Goal: Communication & Community: Answer question/provide support

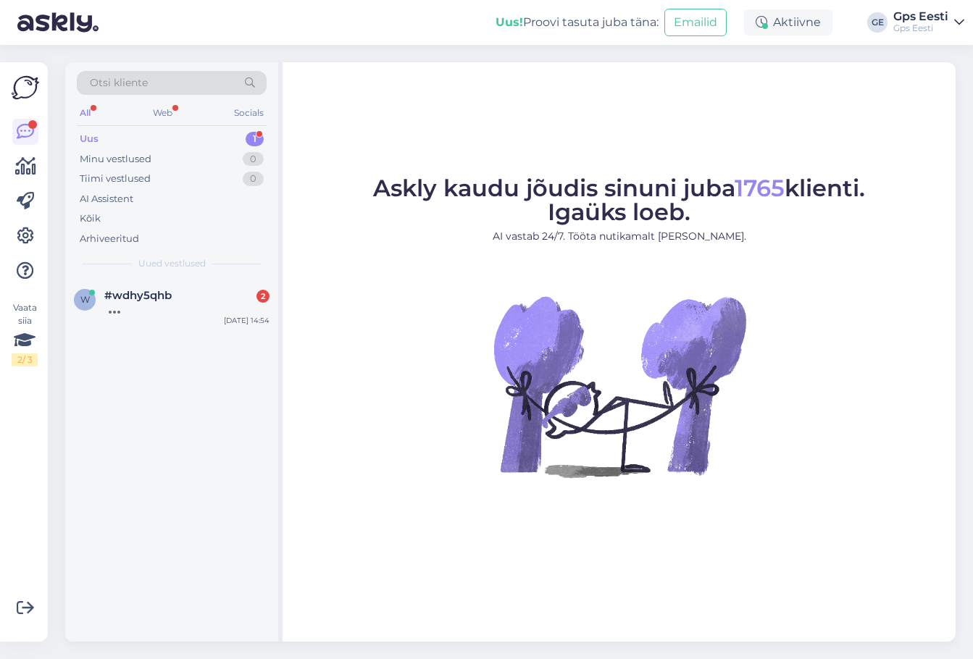
click at [147, 311] on div at bounding box center [186, 308] width 165 height 13
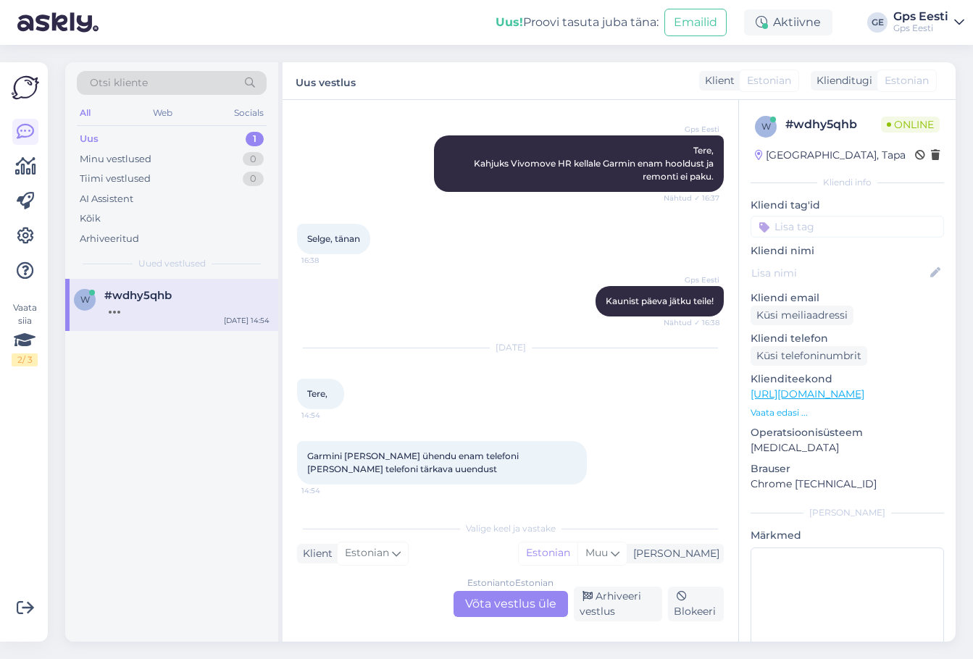
scroll to position [318, 0]
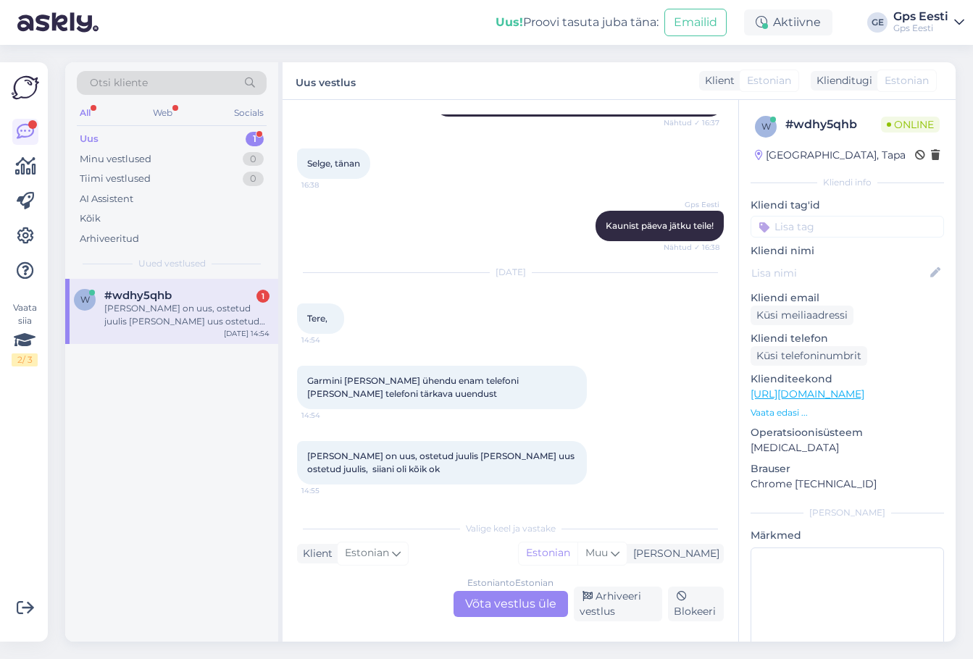
click at [519, 600] on div "Estonian to Estonian Võta vestlus üle" at bounding box center [510, 604] width 114 height 26
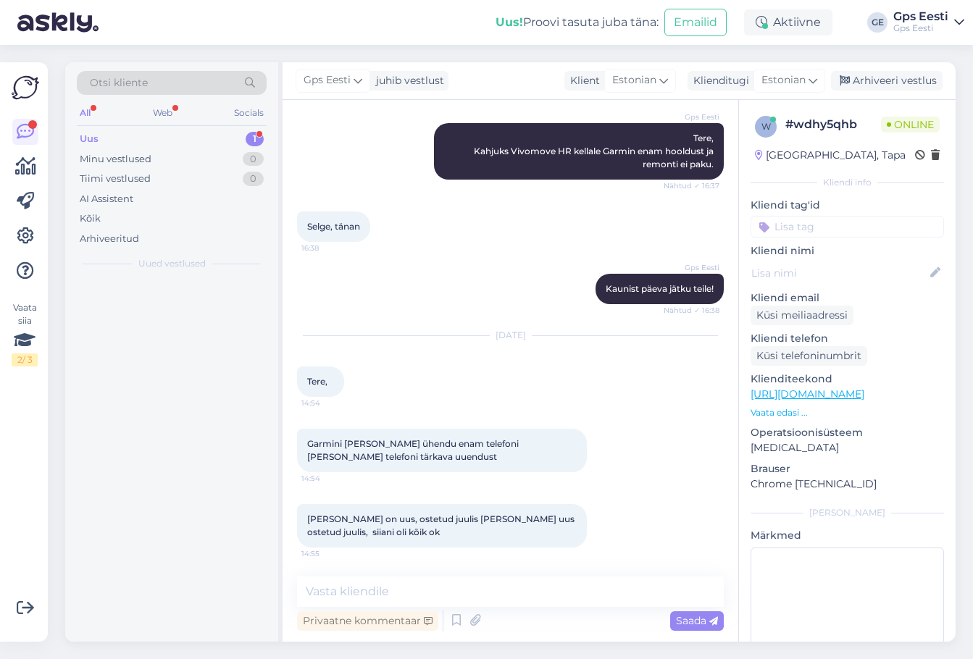
scroll to position [255, 0]
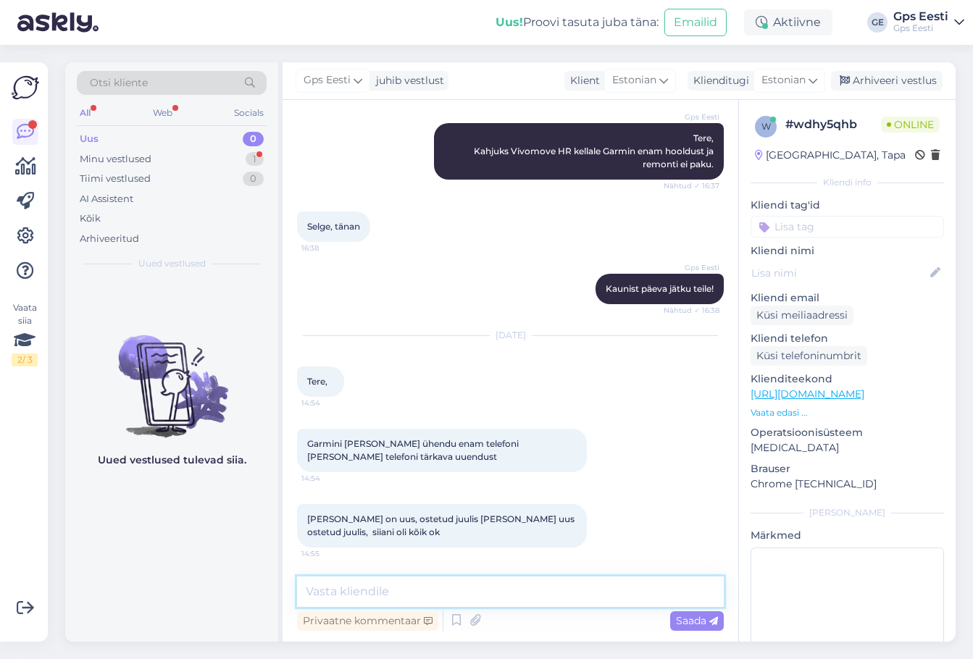
click at [379, 597] on textarea at bounding box center [510, 592] width 427 height 30
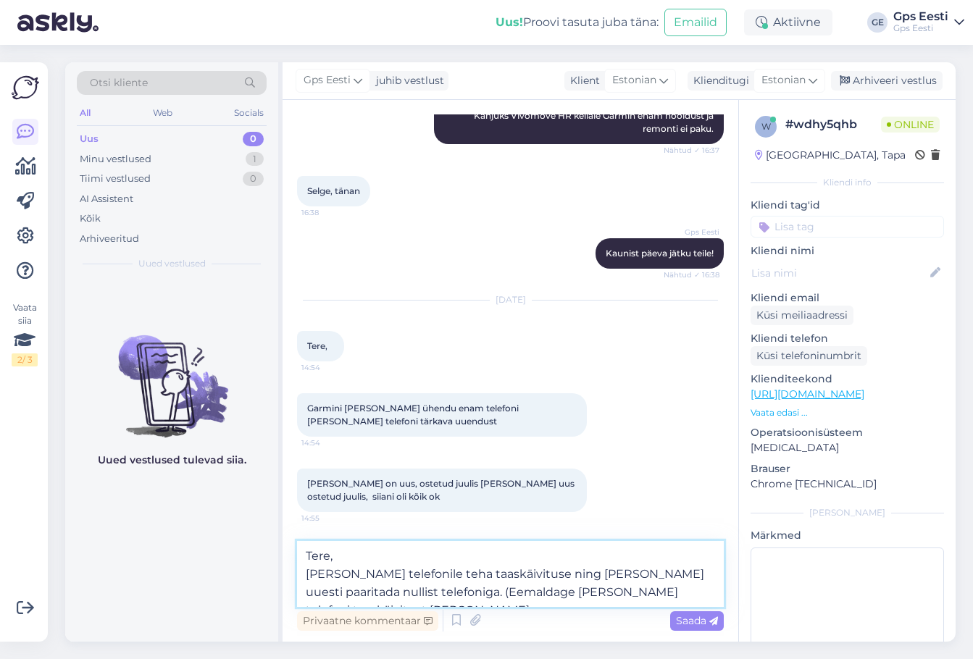
scroll to position [309, 0]
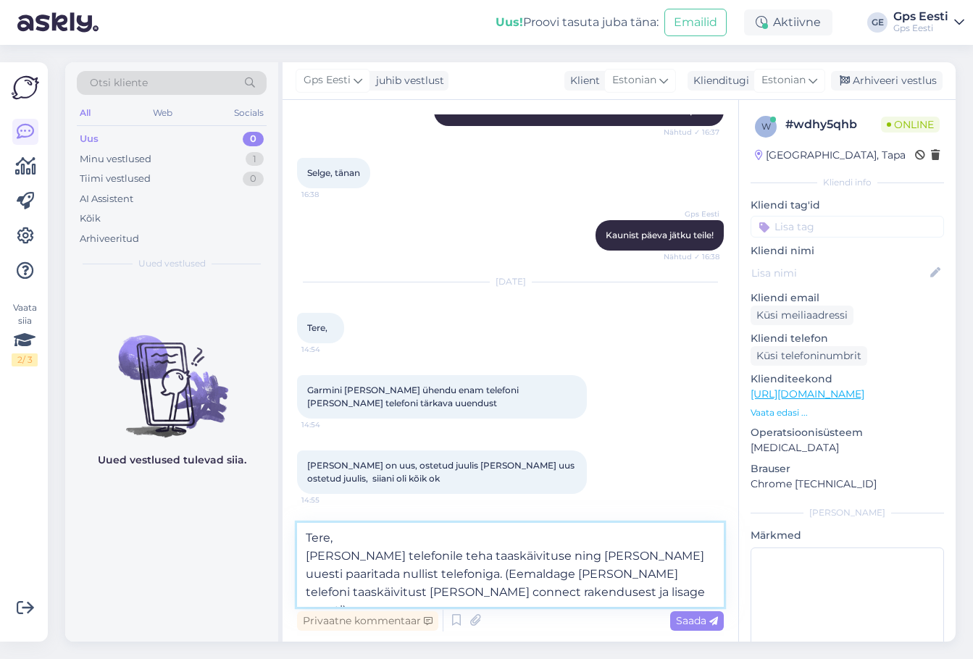
type textarea "Tere, [PERSON_NAME] telefonile teha taaskäivituse ning [PERSON_NAME] uuesti paa…"
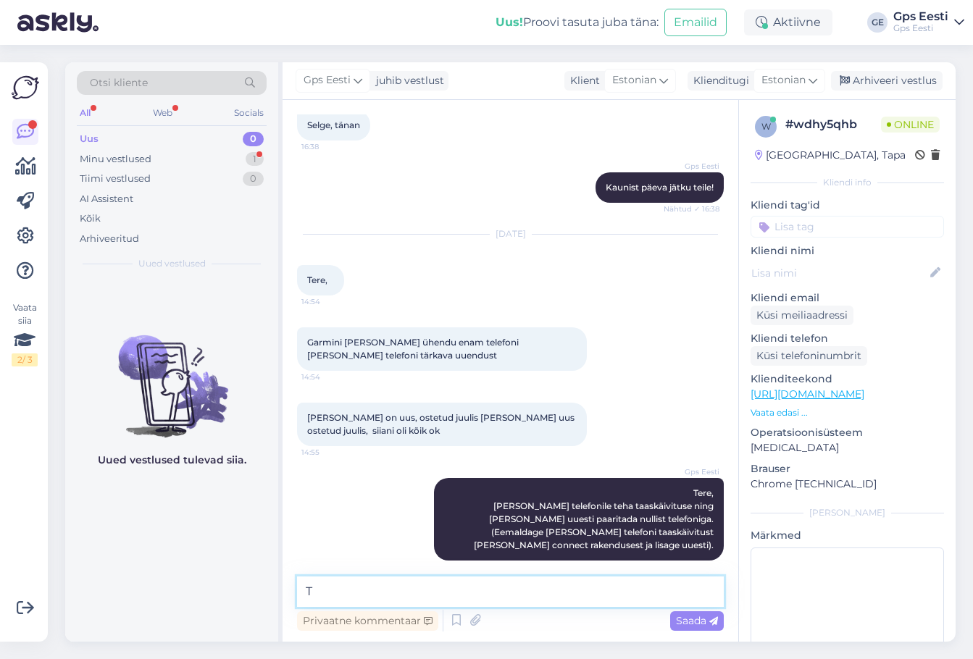
scroll to position [419, 0]
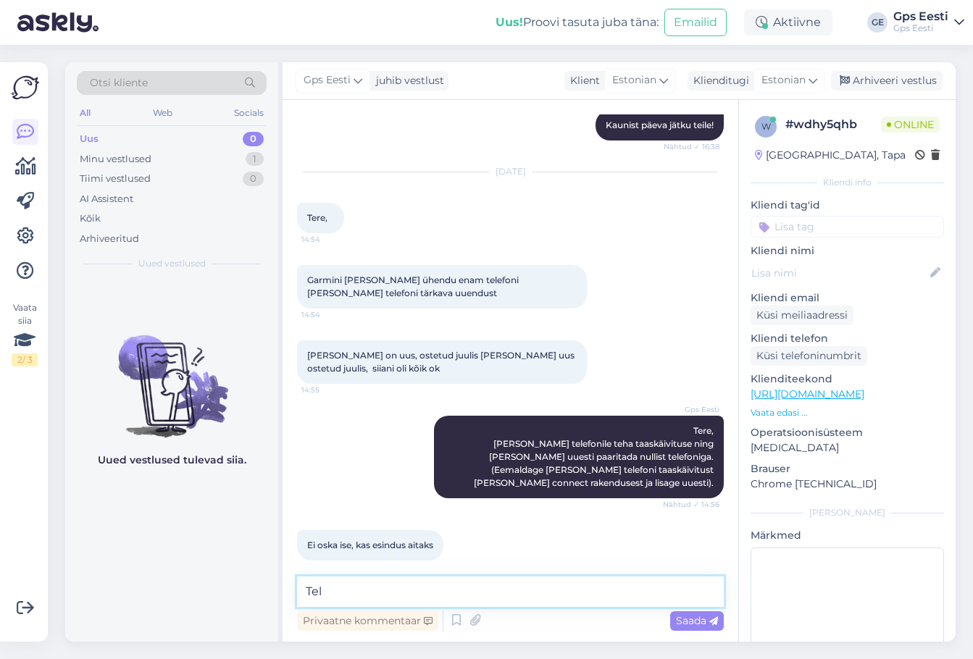
type textarea "Tele"
type textarea "V"
type textarea "Jah, võite esindusest läbi tulla [PERSON_NAME] asja lähemalt vaadata."
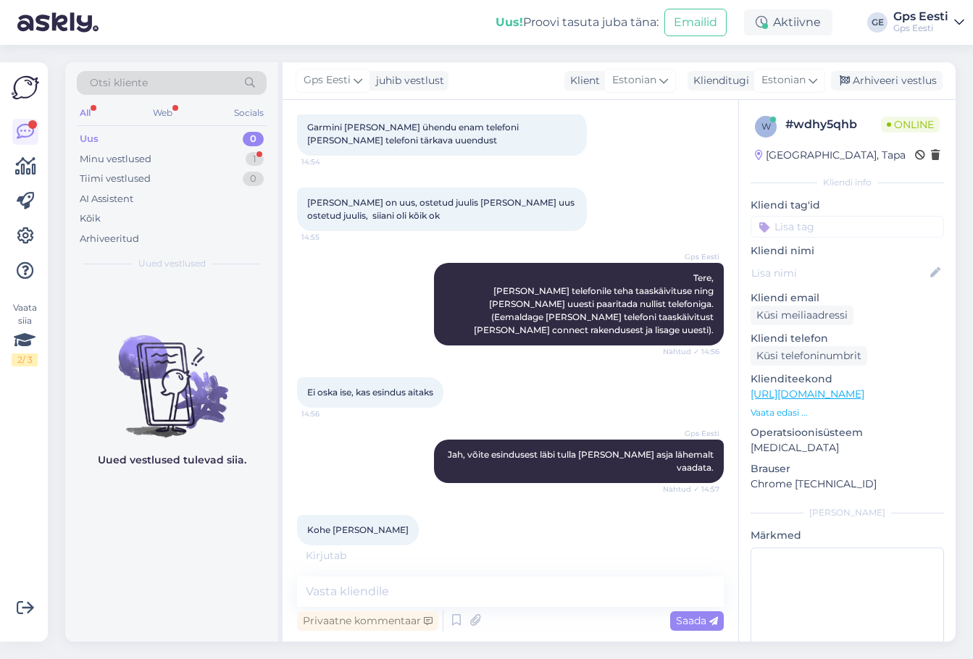
scroll to position [619, 0]
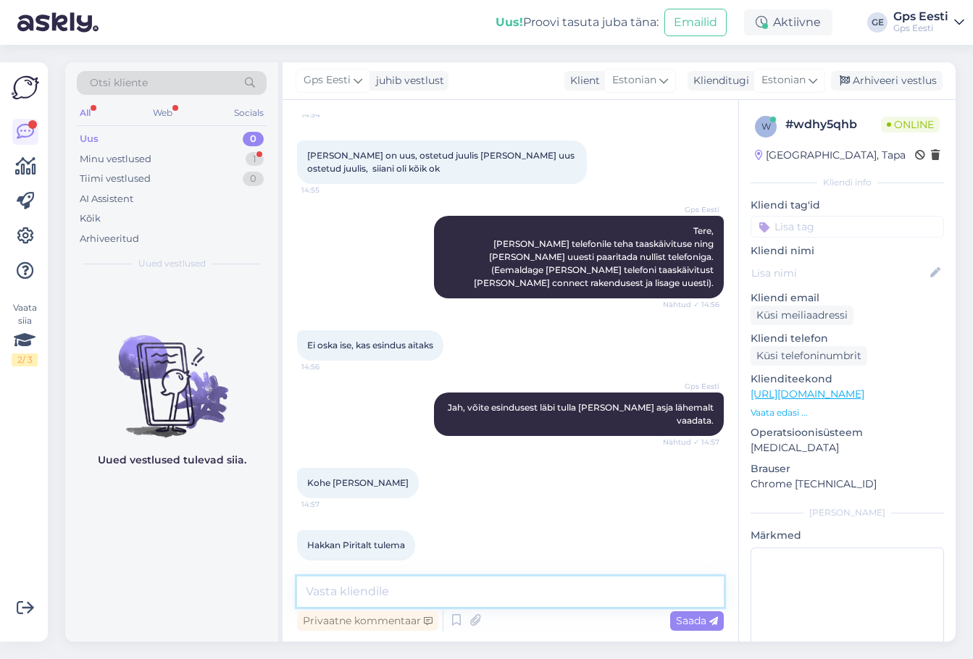
click at [406, 603] on textarea at bounding box center [510, 592] width 427 height 30
type textarea "Selge, andsime esindusele info edasi."
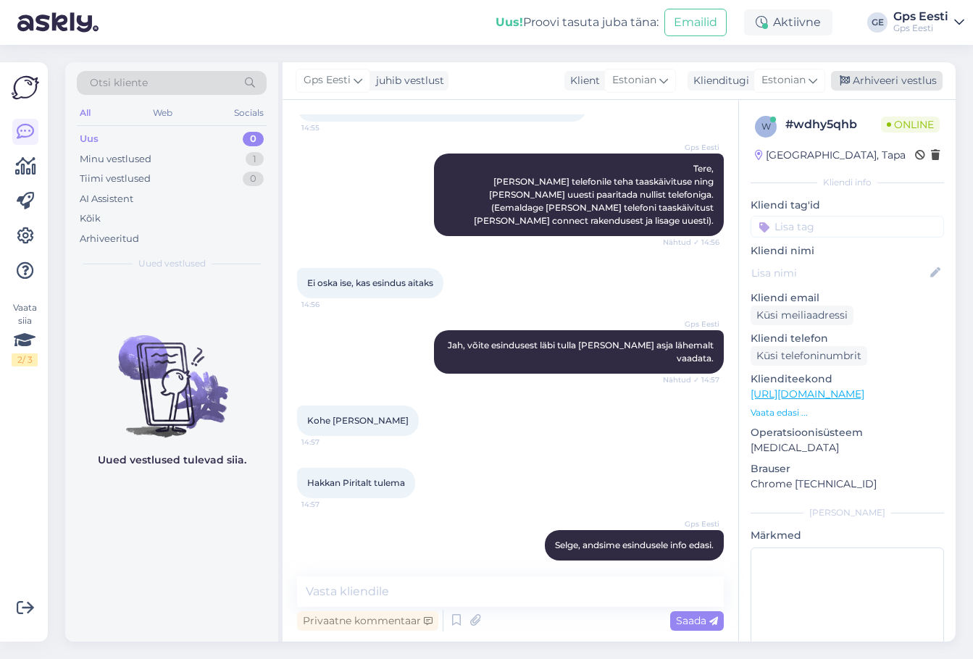
click at [865, 82] on div "Arhiveeri vestlus" at bounding box center [887, 81] width 112 height 20
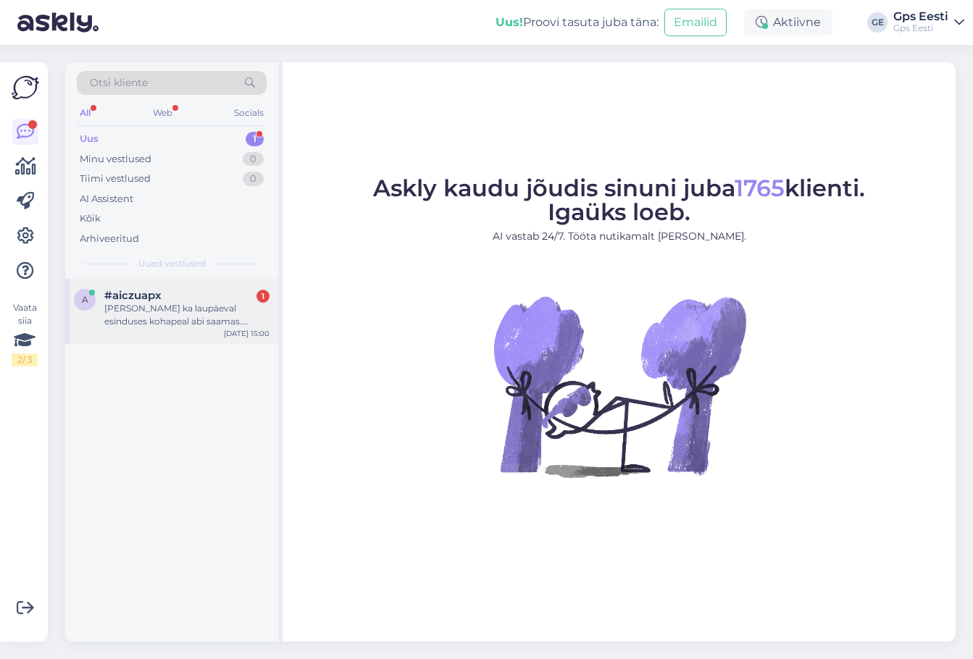
click at [161, 332] on div "a #aiczuapx 1 Käisin ka laupäeval esinduses kohapeal abi saamas. Teenindaja oli…" at bounding box center [171, 311] width 213 height 65
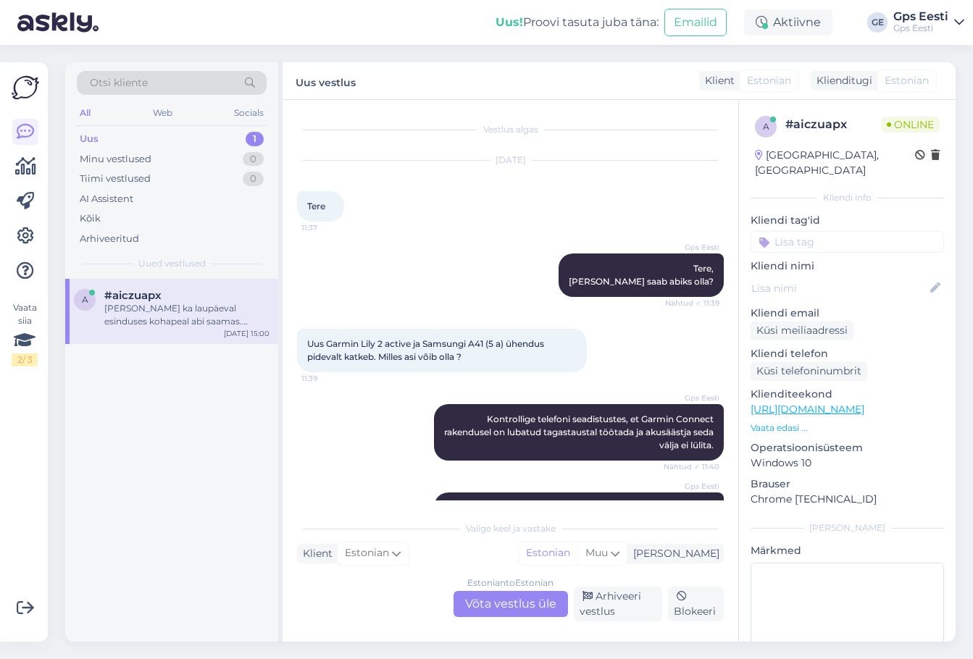
scroll to position [1433, 0]
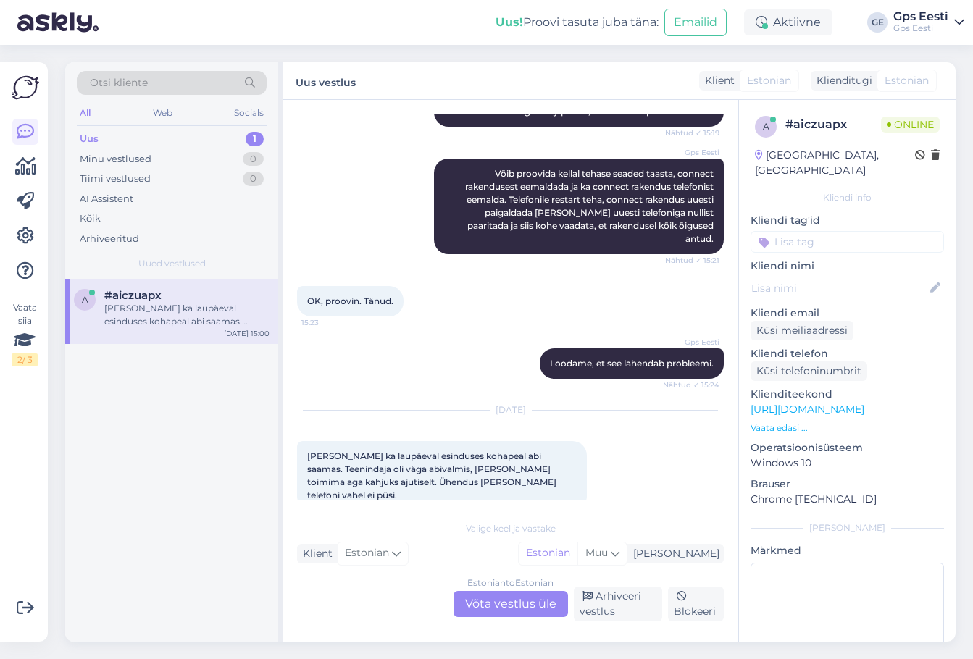
click at [497, 604] on div "Estonian to Estonian Võta vestlus üle" at bounding box center [510, 604] width 114 height 26
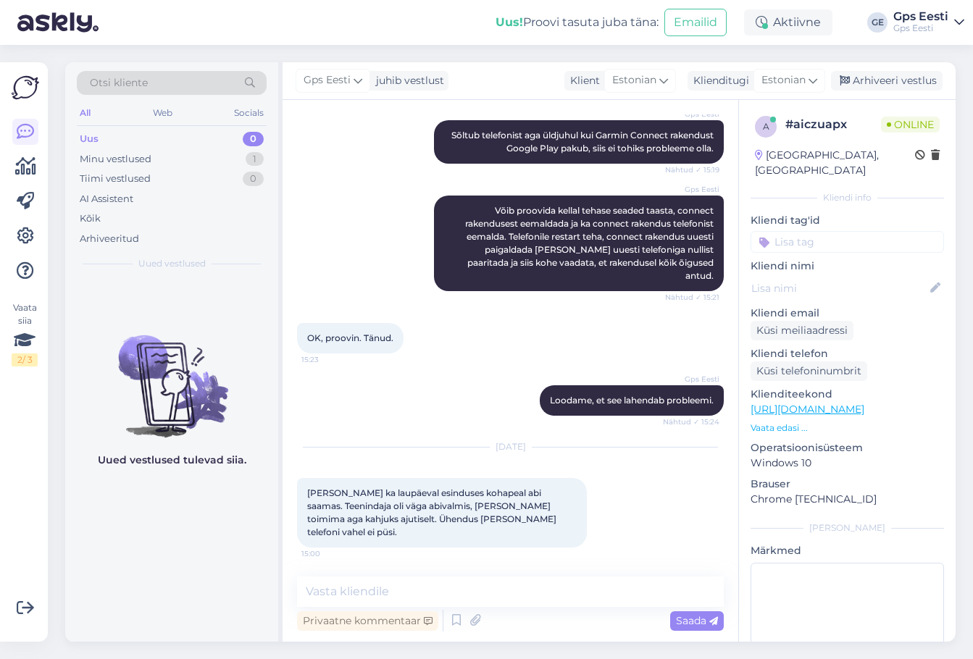
scroll to position [1370, 0]
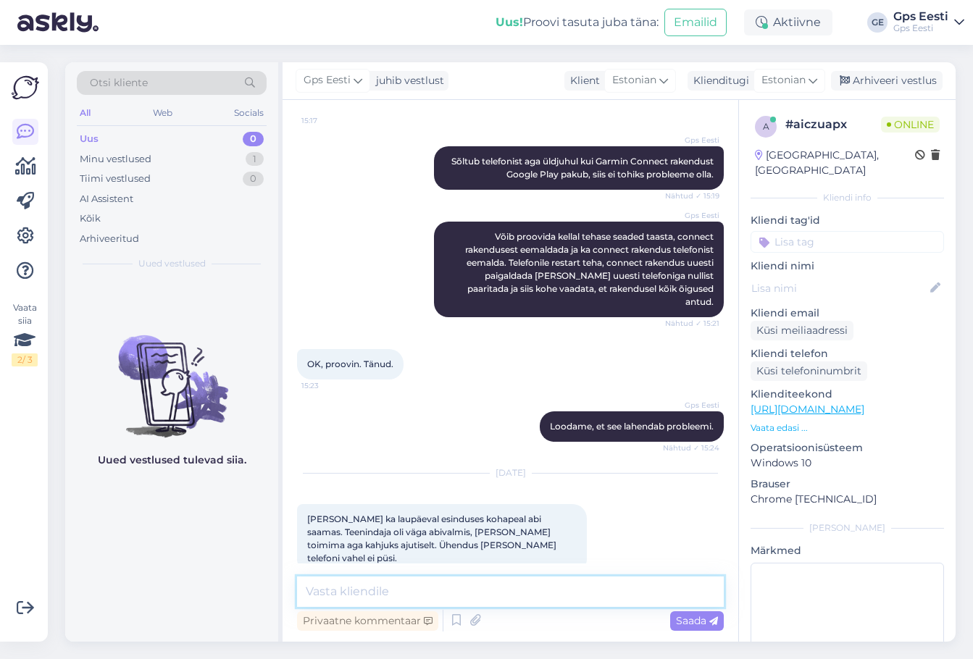
click at [472, 581] on textarea at bounding box center [510, 592] width 427 height 30
click at [407, 598] on textarea at bounding box center [510, 592] width 427 height 30
drag, startPoint x: 639, startPoint y: 595, endPoint x: 379, endPoint y: 590, distance: 260.1
click at [379, 590] on textarea "Väga huvitav, kas olete telefonis midagi muutnud?" at bounding box center [510, 592] width 427 height 30
type textarea "Väga huvitav."
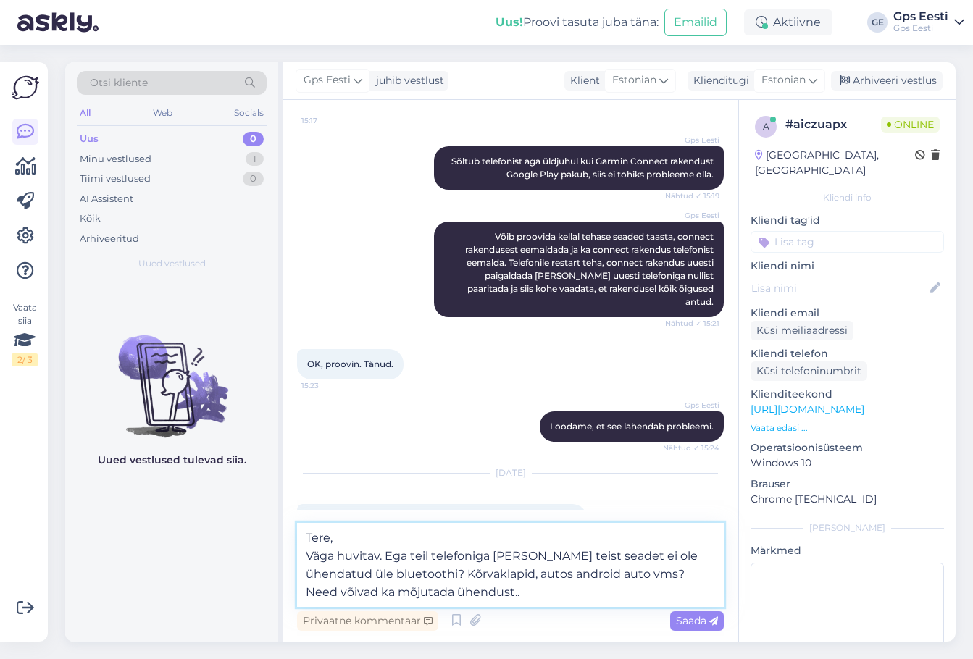
type textarea "Tere, Väga huvitav. Ega teil telefoniga mõnda teist seadet ei ole ühendatud üle…"
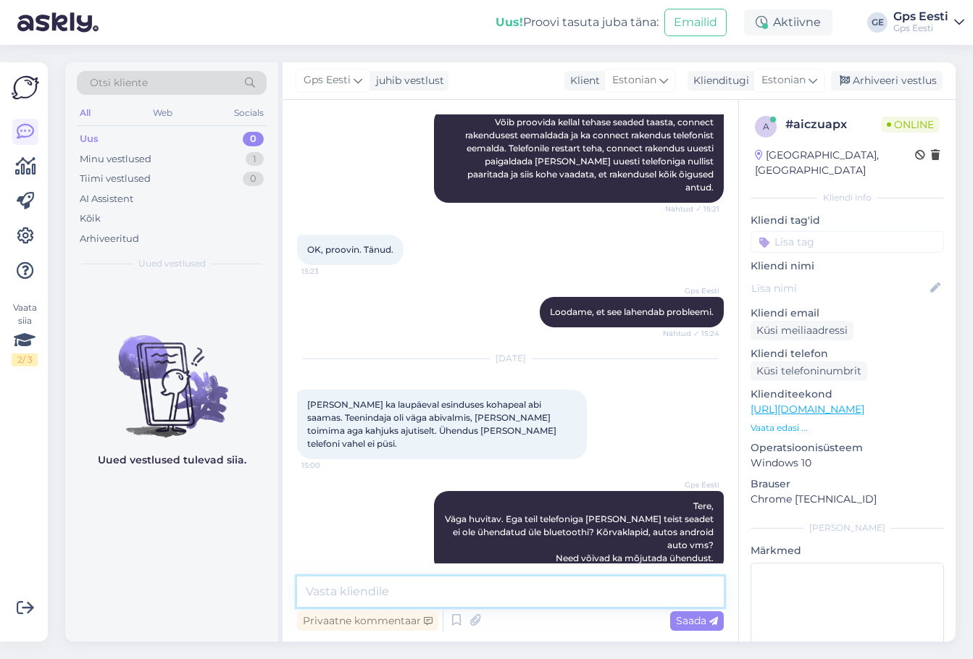
scroll to position [1547, 0]
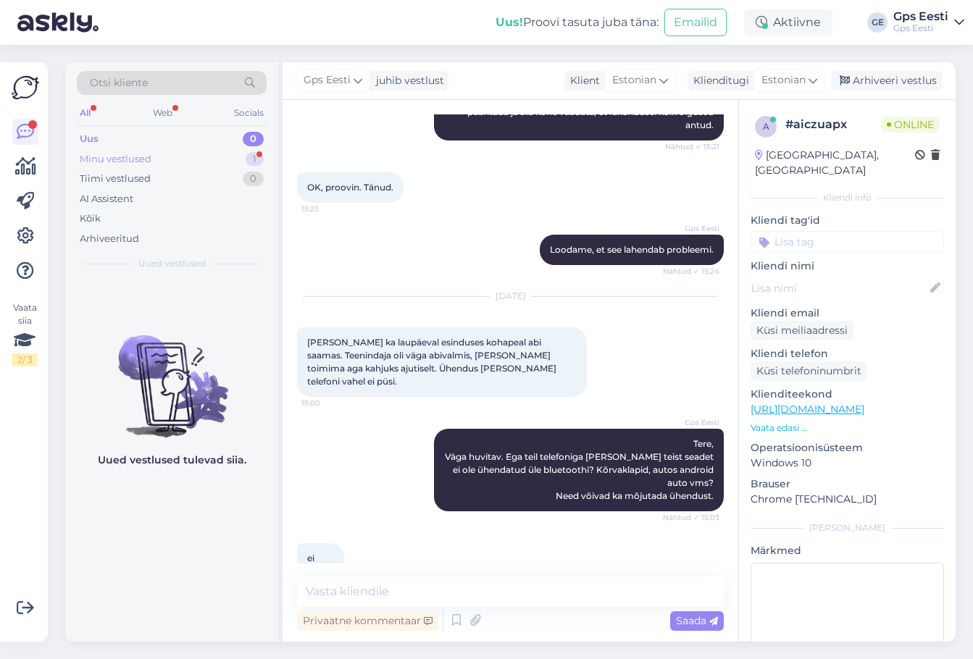
click at [175, 164] on div "Minu vestlused 1" at bounding box center [172, 159] width 190 height 20
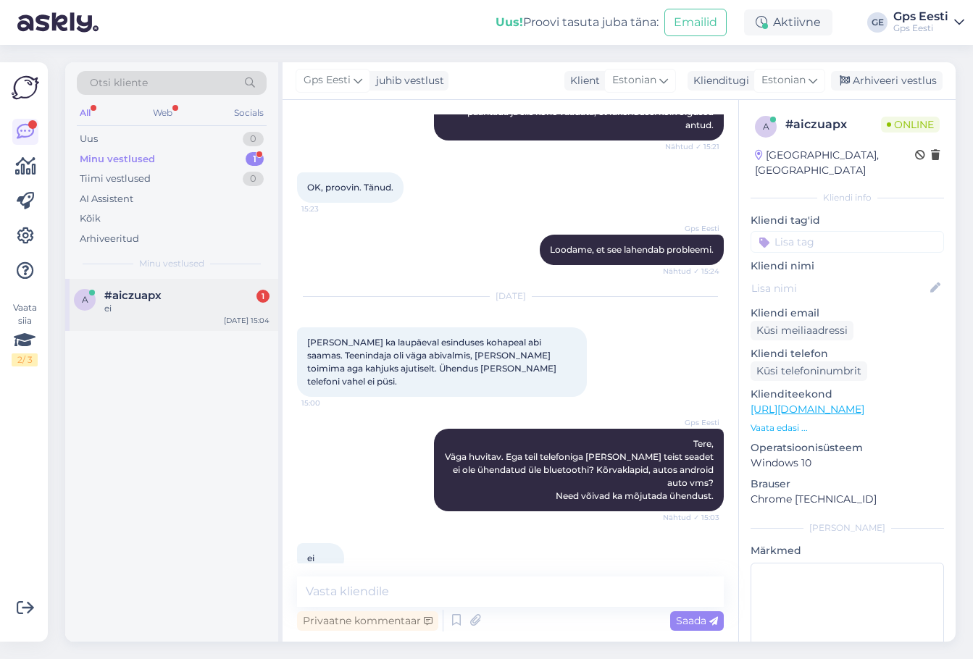
click at [170, 298] on div "#aiczuapx 1" at bounding box center [186, 295] width 165 height 13
click at [368, 586] on textarea at bounding box center [510, 592] width 427 height 30
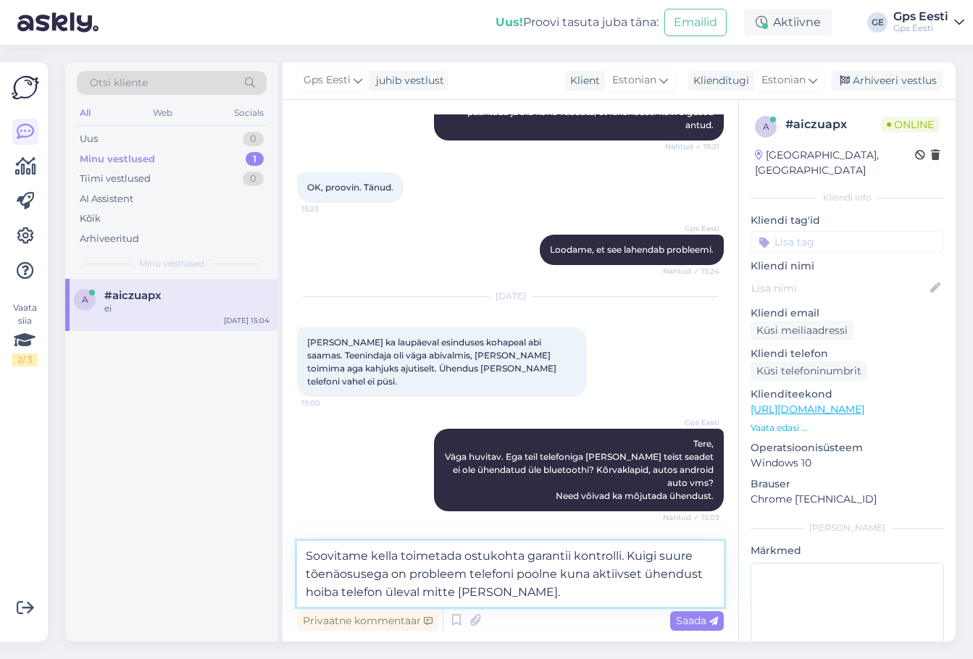
type textarea "Soovitame kella toimetada ostukohta garantii kontrolli. Kuigi suure tõenäosuseg…"
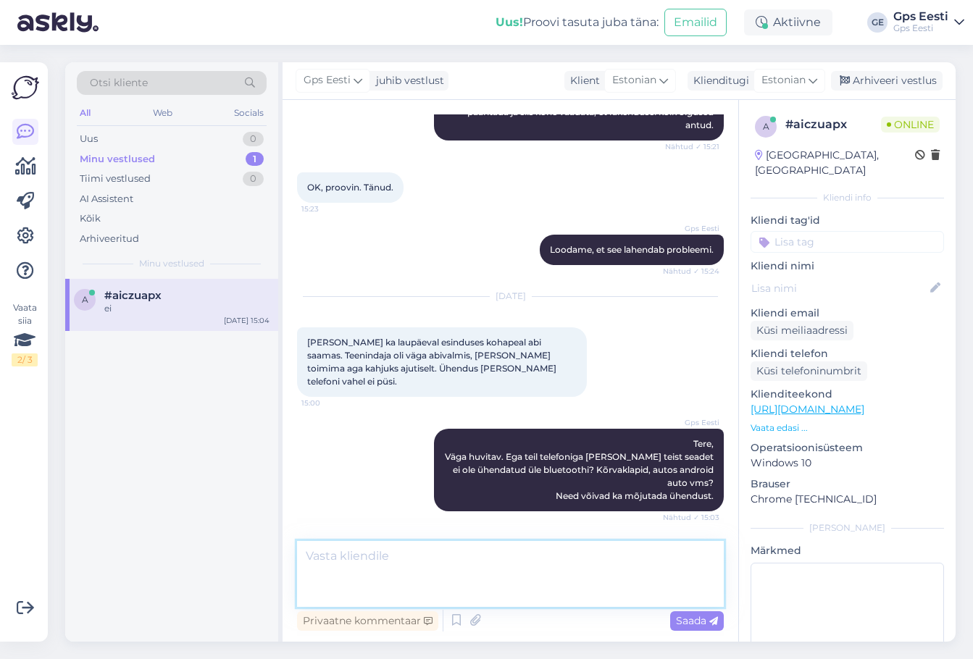
scroll to position [1635, 0]
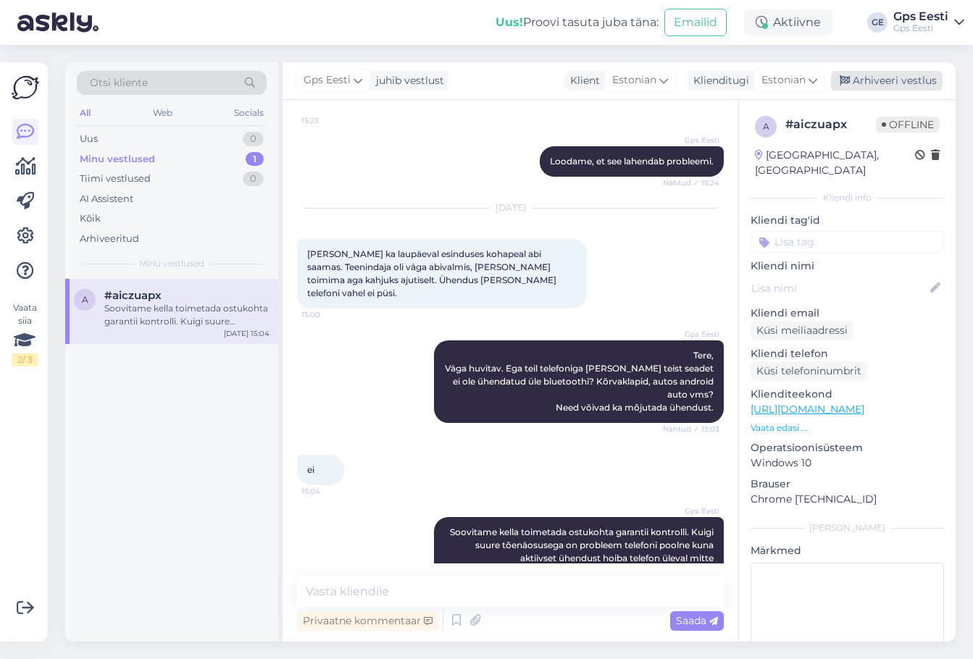
click at [894, 74] on div "Arhiveeri vestlus" at bounding box center [887, 81] width 112 height 20
